Goal: Transaction & Acquisition: Purchase product/service

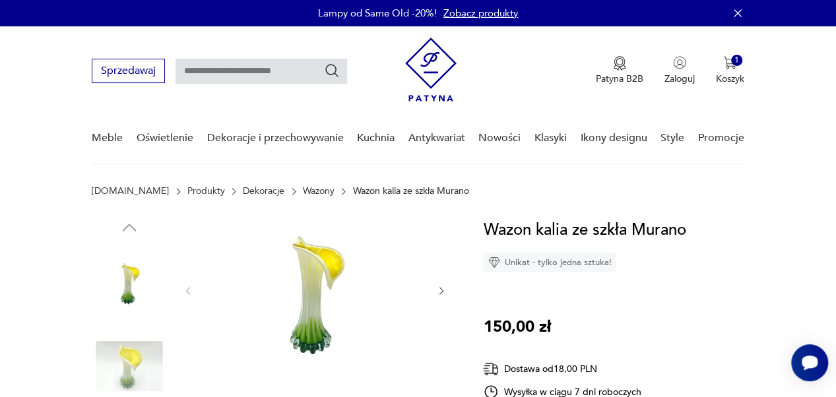
click at [438, 292] on icon "button" at bounding box center [441, 291] width 11 height 11
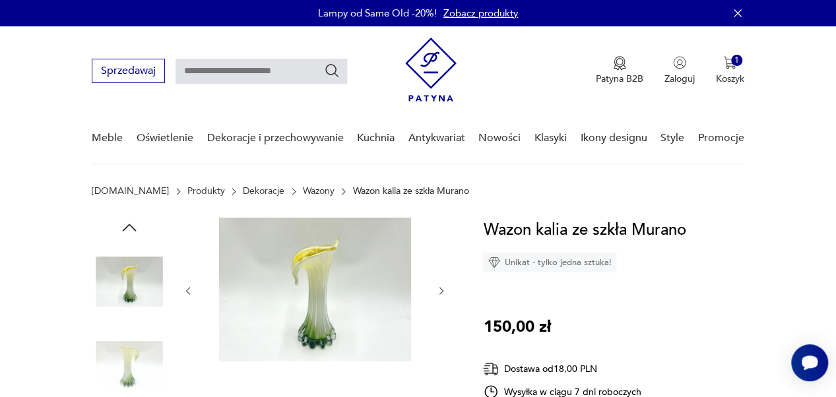
click at [438, 292] on icon "button" at bounding box center [441, 291] width 11 height 11
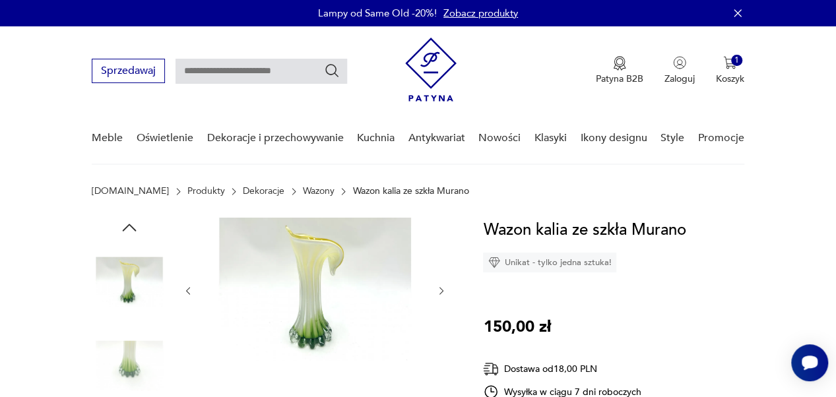
click at [438, 292] on icon "button" at bounding box center [441, 291] width 11 height 11
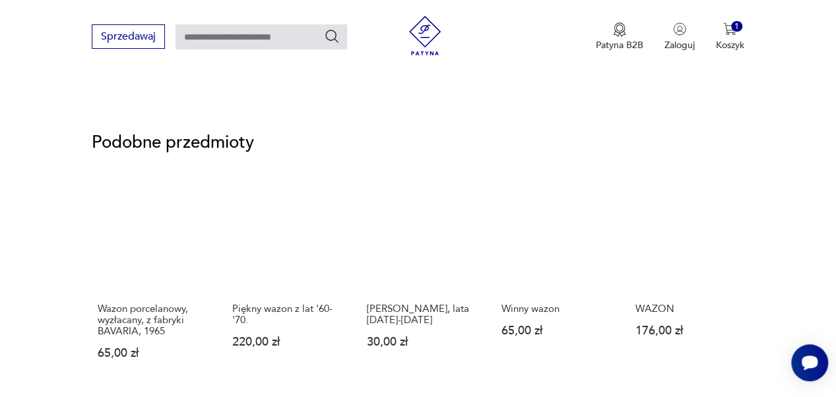
scroll to position [923, 0]
